Goal: Connect with others: Connect with others

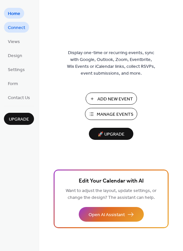
click at [12, 29] on span "Connect" at bounding box center [16, 27] width 17 height 7
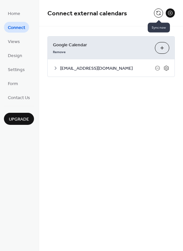
click at [159, 12] on button at bounding box center [158, 12] width 9 height 9
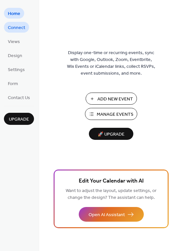
click at [22, 28] on span "Connect" at bounding box center [16, 27] width 17 height 7
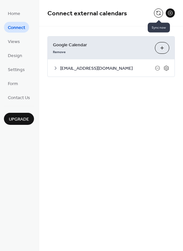
click at [158, 16] on button at bounding box center [158, 12] width 9 height 9
